Goal: Task Accomplishment & Management: Manage account settings

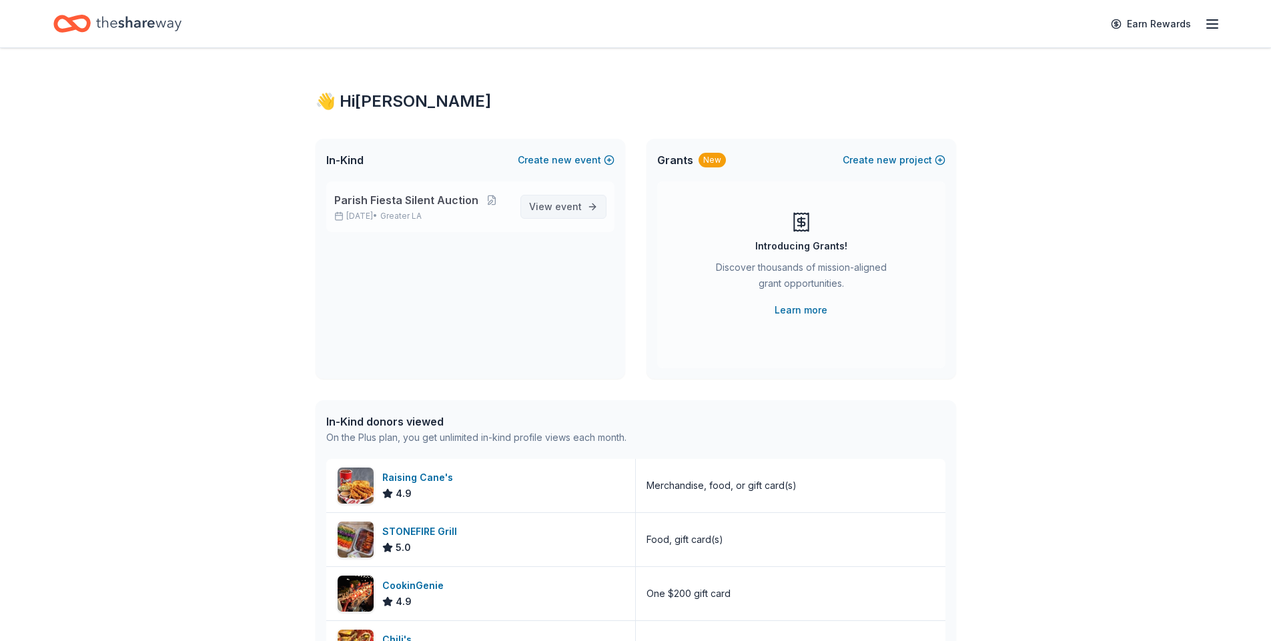
click at [542, 211] on span "View event" at bounding box center [555, 207] width 53 height 16
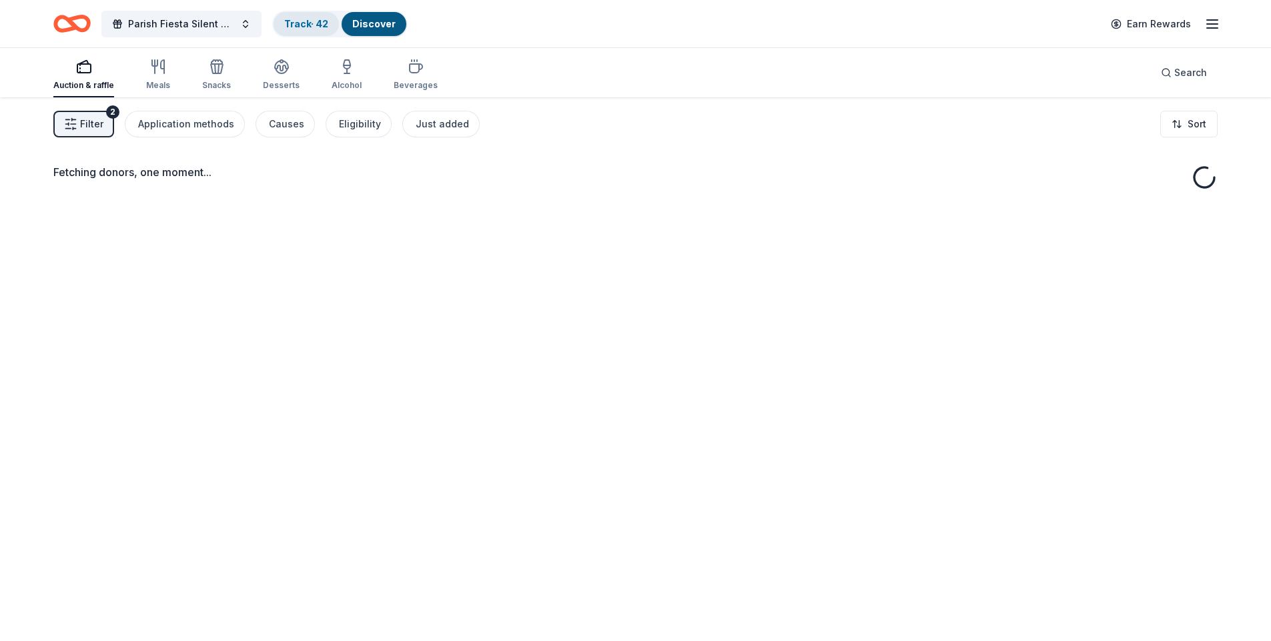
click at [305, 24] on link "Track · 42" at bounding box center [306, 23] width 44 height 11
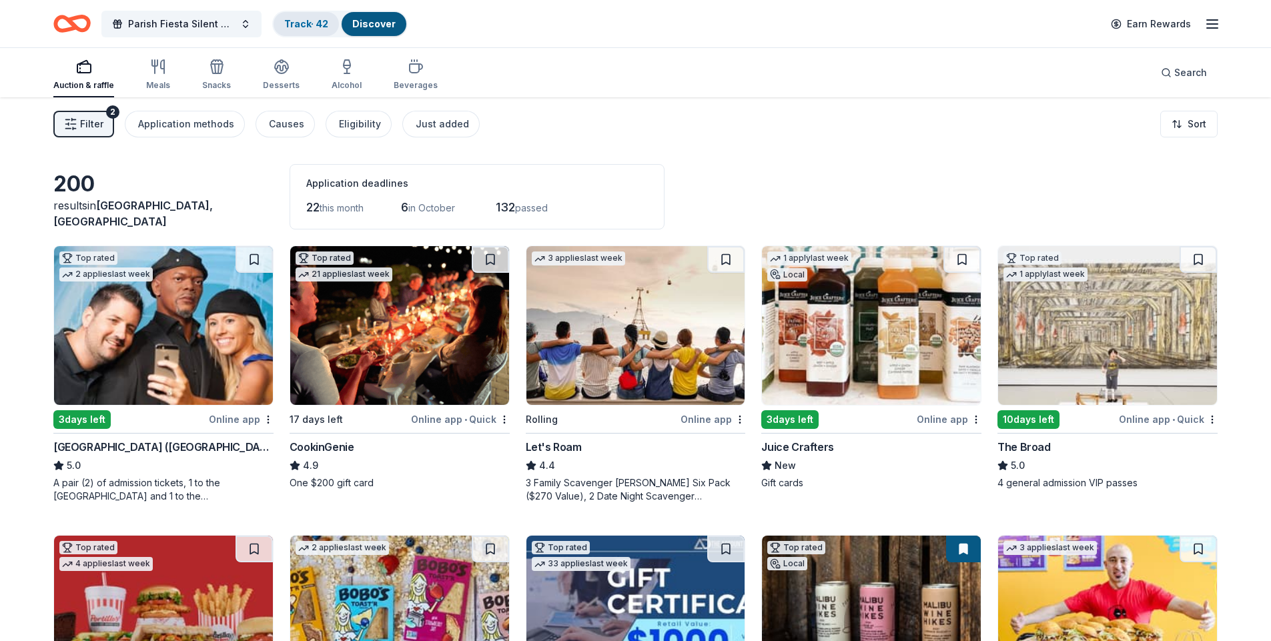
scroll to position [1, 0]
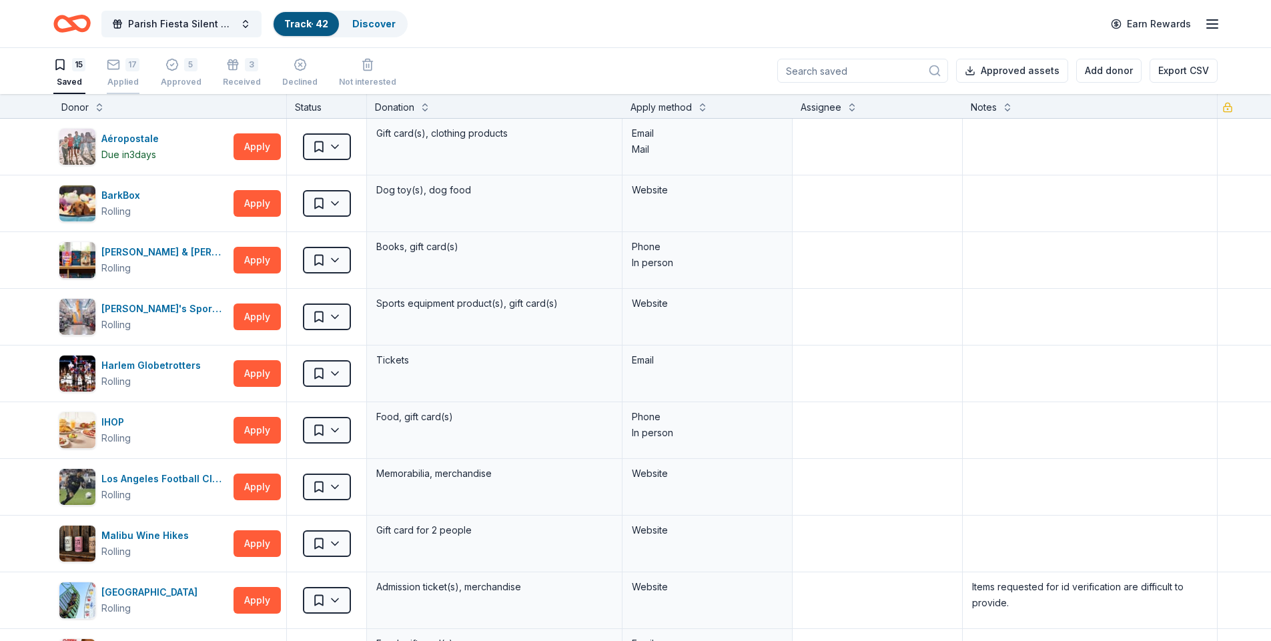
click at [126, 83] on div "Applied" at bounding box center [123, 82] width 33 height 11
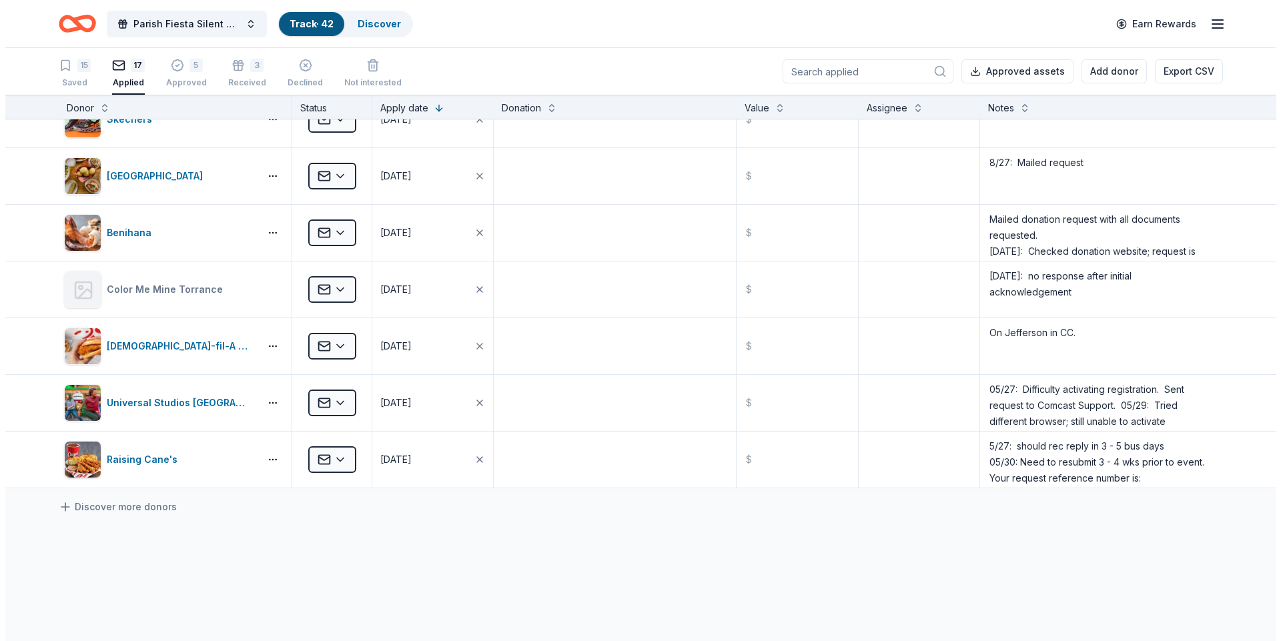
scroll to position [693, 0]
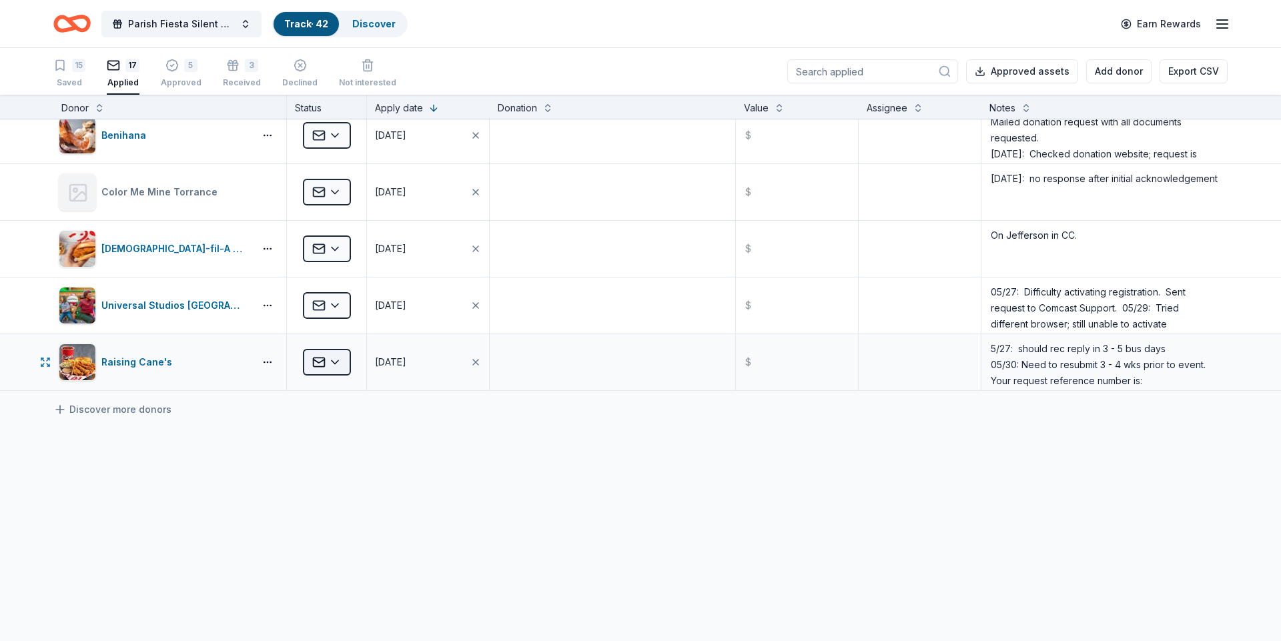
click at [329, 362] on html "Parish Fiesta Silent Auction Track · 42 Discover Earn Rewards 15 Saved 17 Appli…" at bounding box center [640, 320] width 1281 height 641
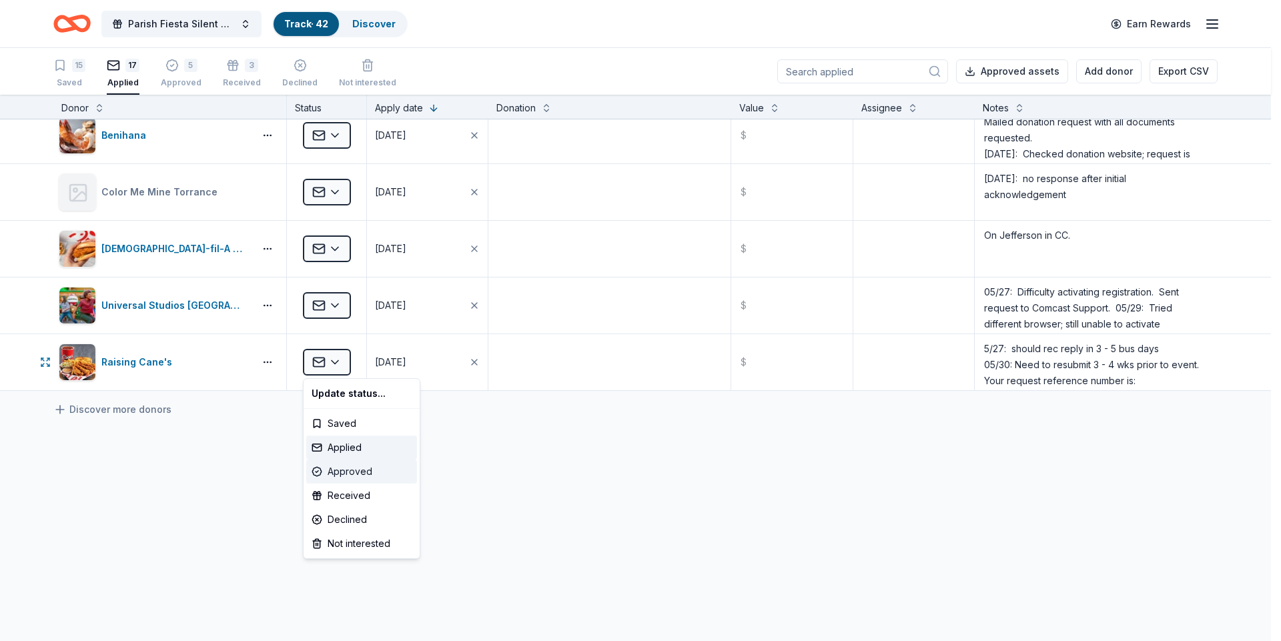
click at [340, 469] on div "Approved" at bounding box center [361, 472] width 111 height 24
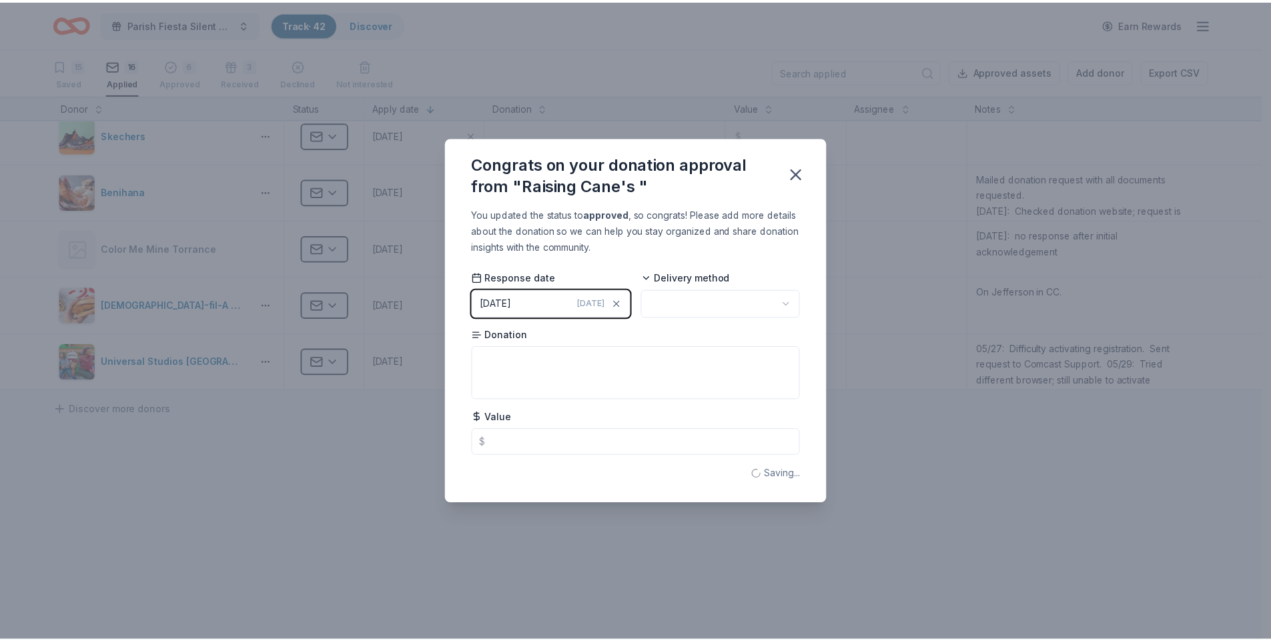
scroll to position [522, 0]
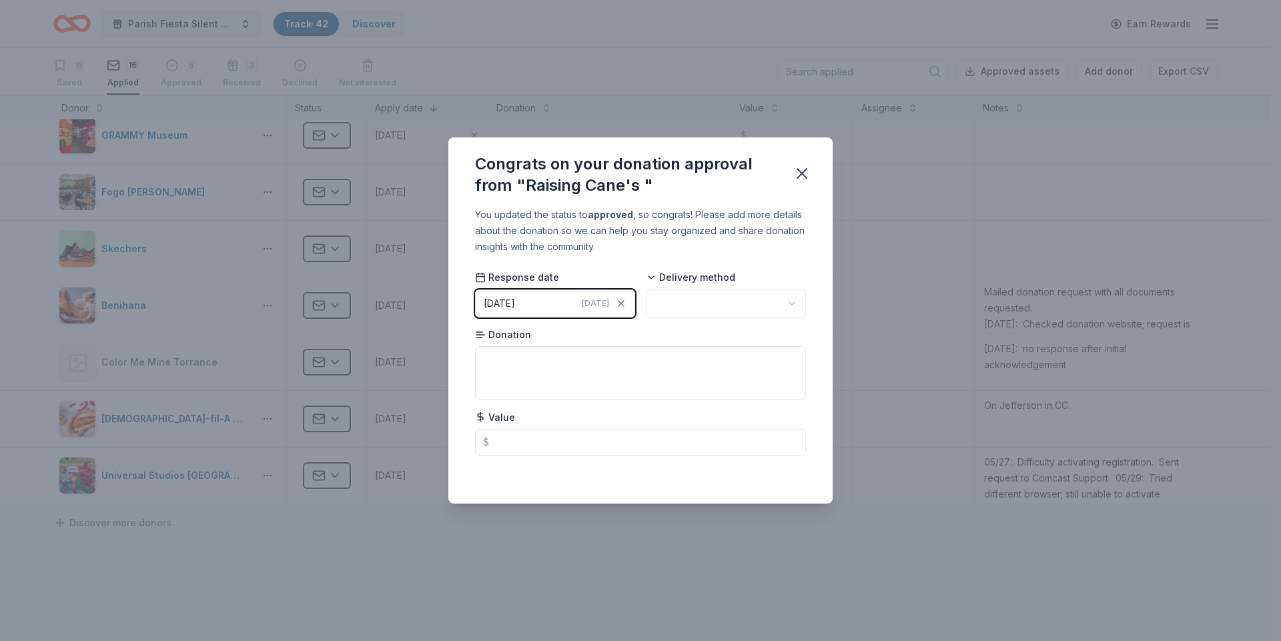
click at [790, 302] on html "Parish Fiesta Silent Auction Track · 42 Discover Earn Rewards 15 Saved 16 Appli…" at bounding box center [640, 320] width 1281 height 641
click at [583, 350] on textarea at bounding box center [640, 372] width 331 height 53
type textarea "@"
type textarea "#"
type textarea "$"
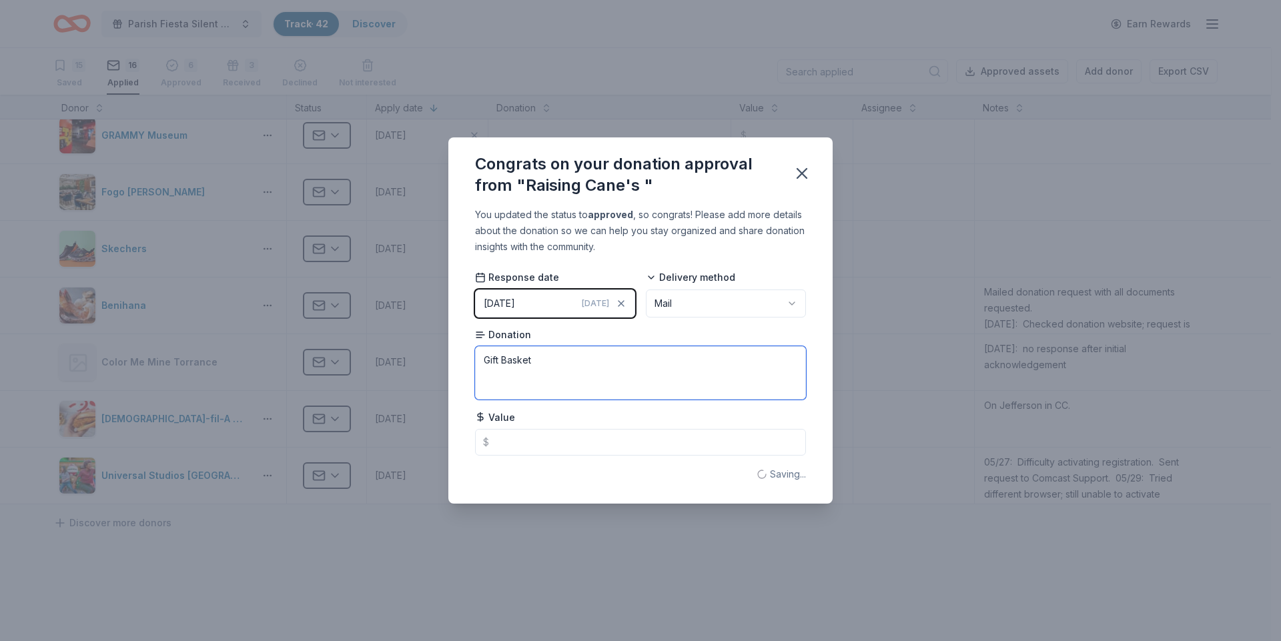
type textarea "Gift Basket"
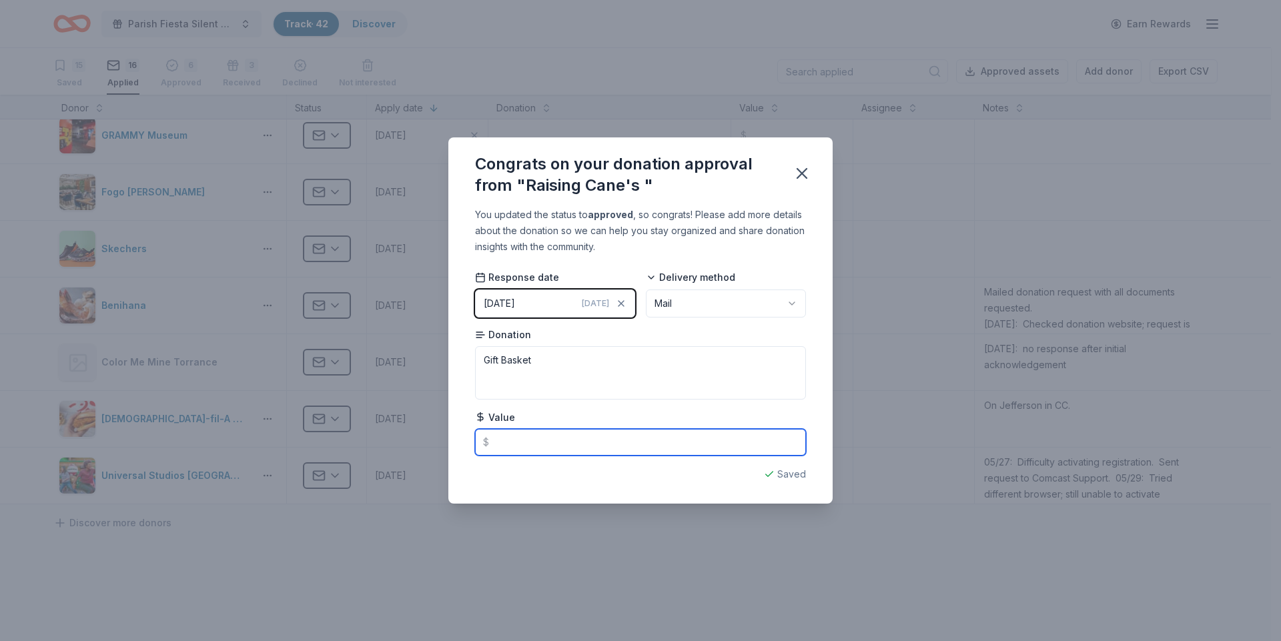
click at [520, 446] on input "text" at bounding box center [640, 442] width 331 height 27
type input "100.00"
click at [801, 171] on icon "button" at bounding box center [802, 173] width 19 height 19
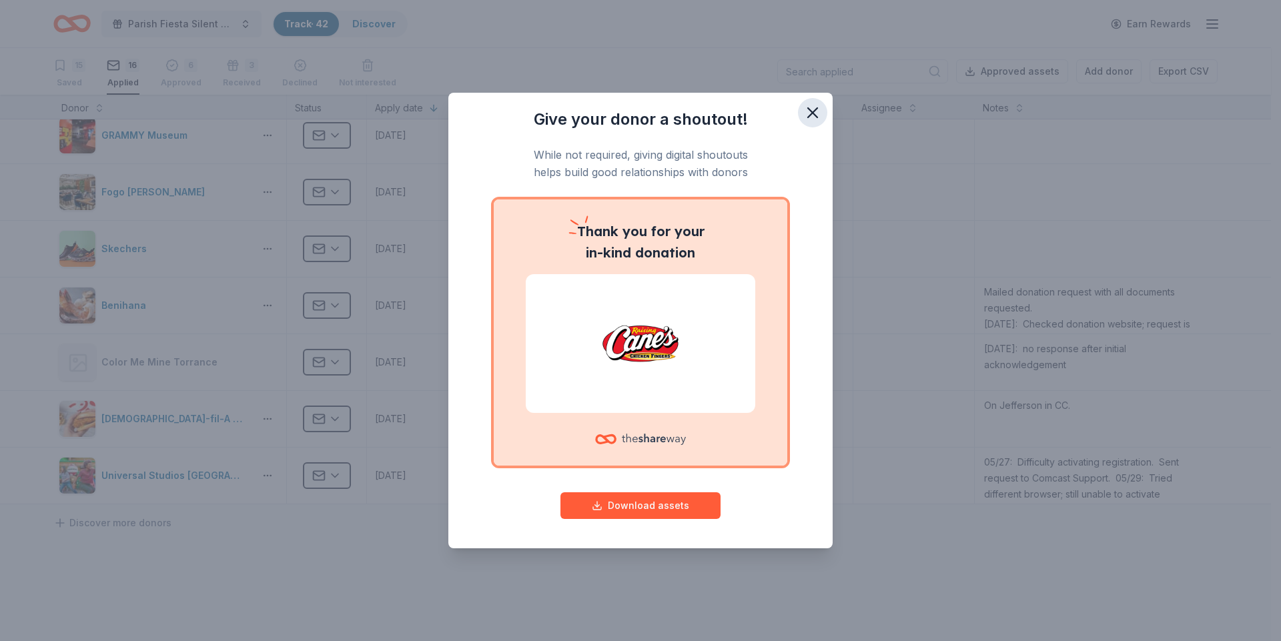
click at [811, 117] on icon "button" at bounding box center [812, 112] width 19 height 19
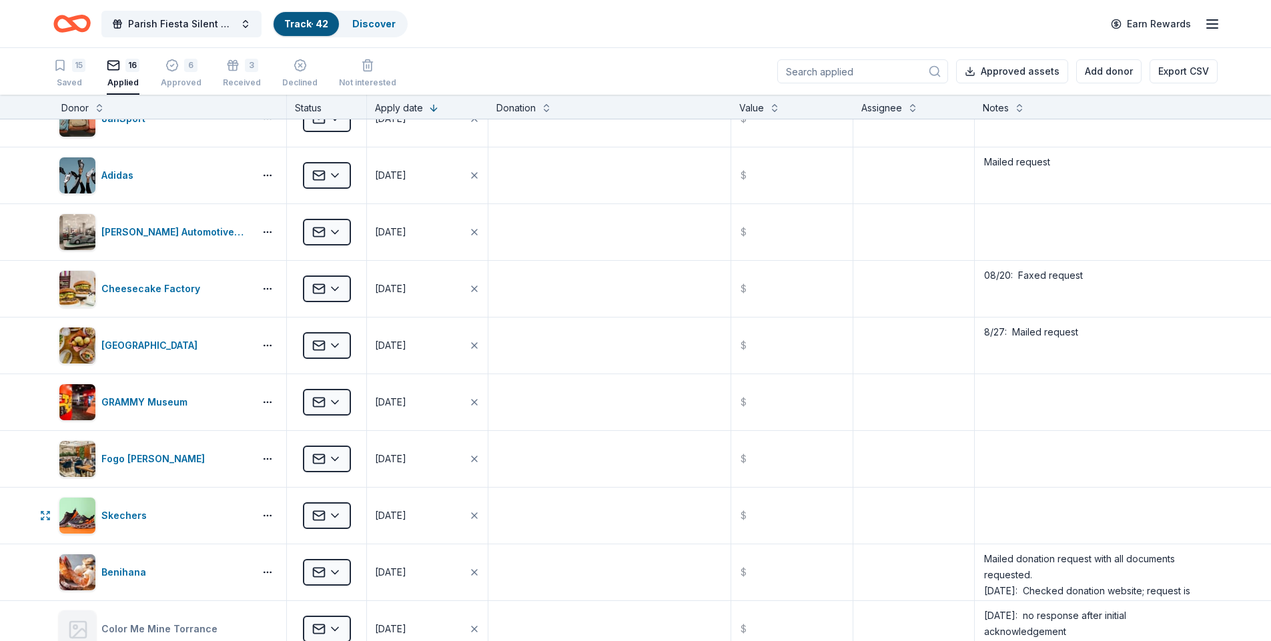
scroll to position [0, 0]
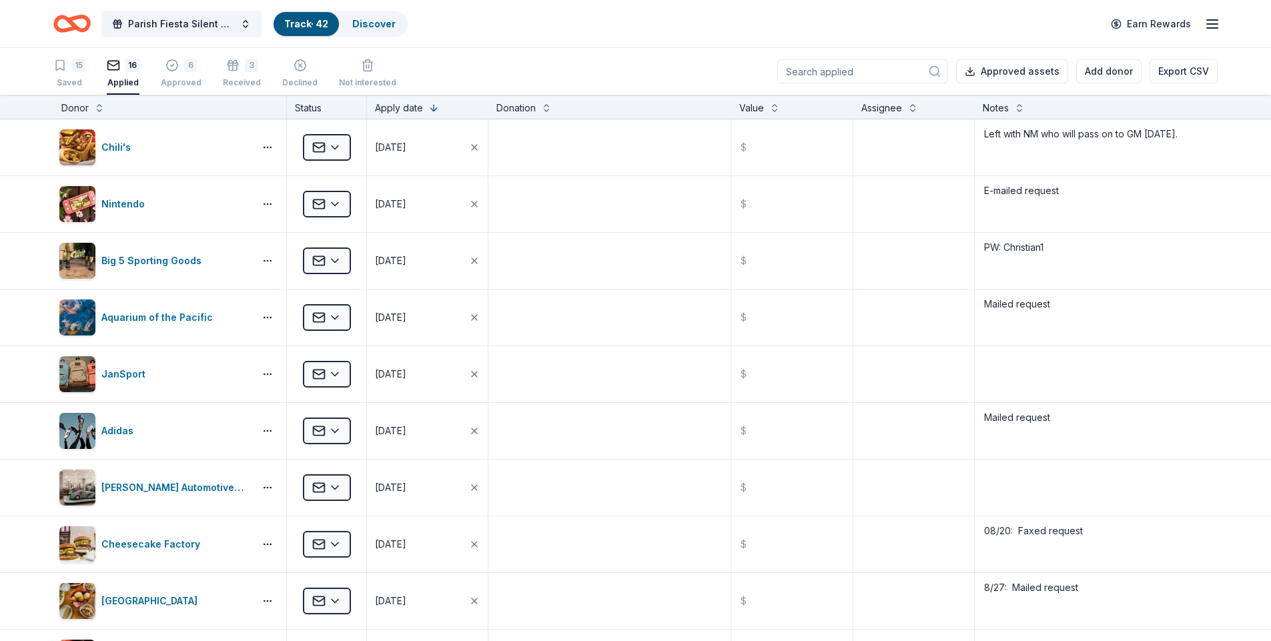
click at [1214, 27] on icon "button" at bounding box center [1212, 24] width 16 height 16
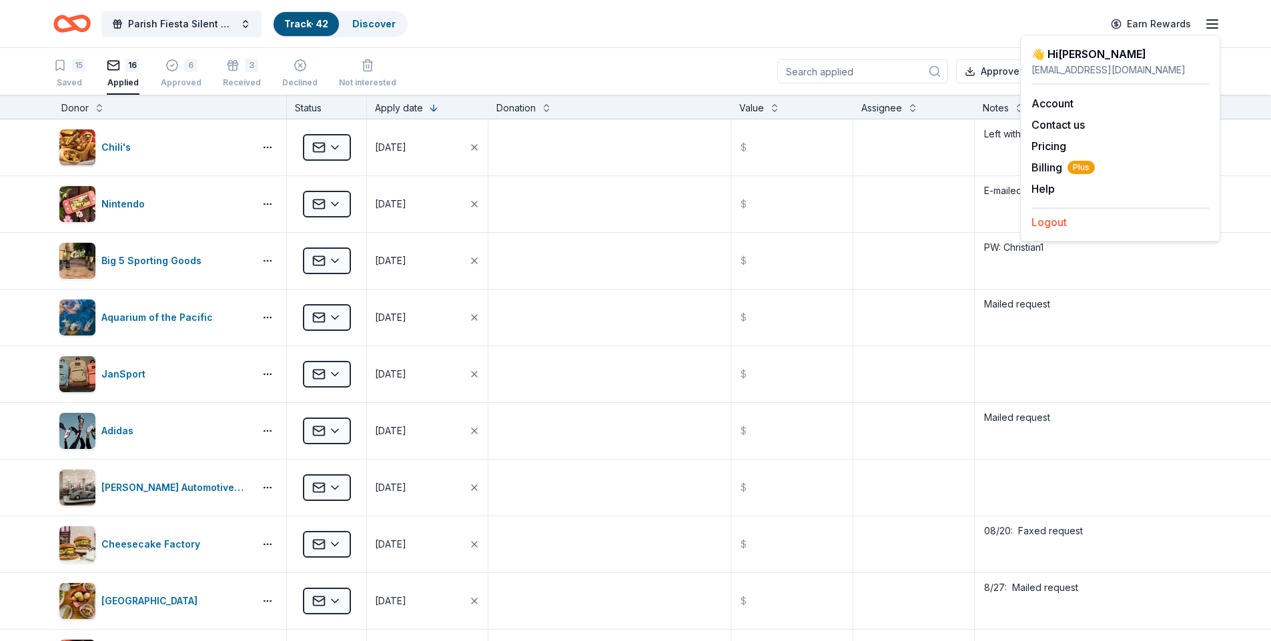
click at [1046, 222] on button "Logout" at bounding box center [1048, 222] width 35 height 16
